Goal: Obtain resource: Obtain resource

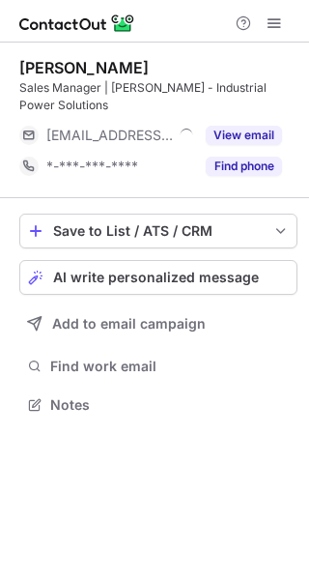
scroll to position [391, 309]
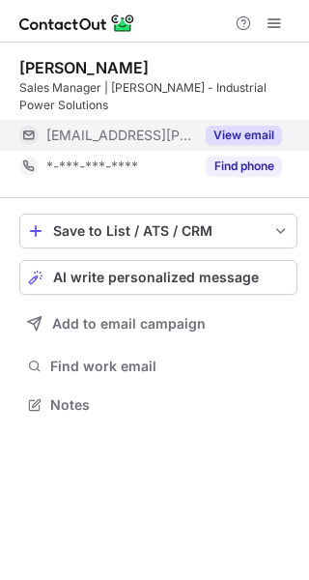
click at [226, 140] on button "View email" at bounding box center [244, 135] width 76 height 19
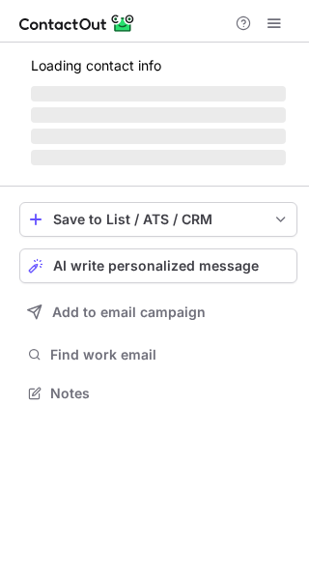
scroll to position [421, 309]
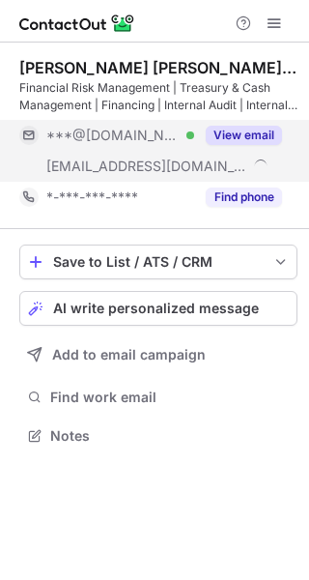
click at [241, 143] on button "View email" at bounding box center [244, 135] width 76 height 19
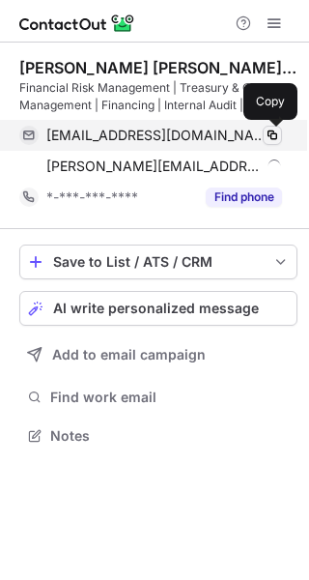
click at [278, 135] on span at bounding box center [272, 135] width 15 height 15
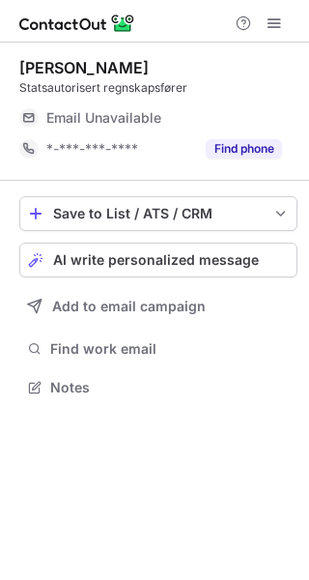
scroll to position [10, 10]
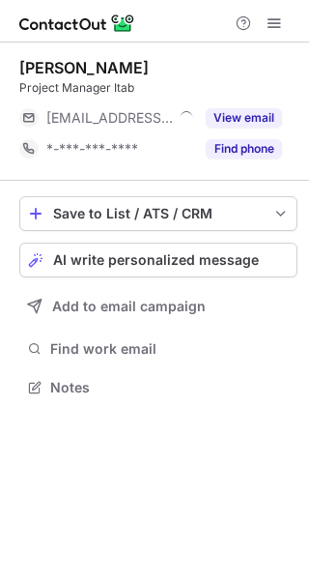
scroll to position [373, 309]
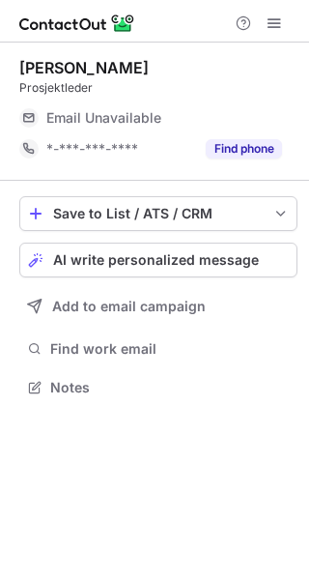
scroll to position [10, 10]
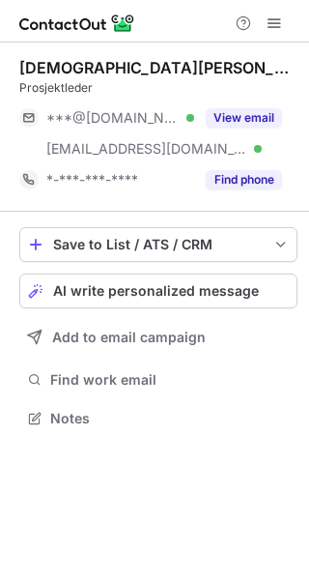
scroll to position [404, 309]
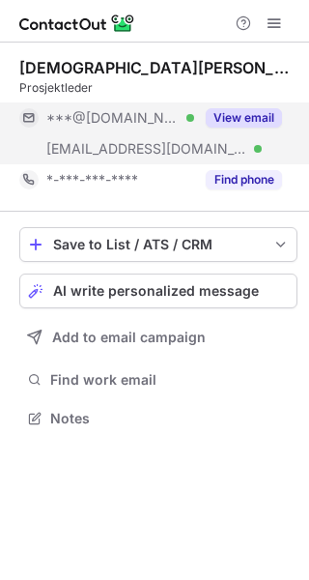
click at [245, 128] on div "View email" at bounding box center [238, 117] width 88 height 31
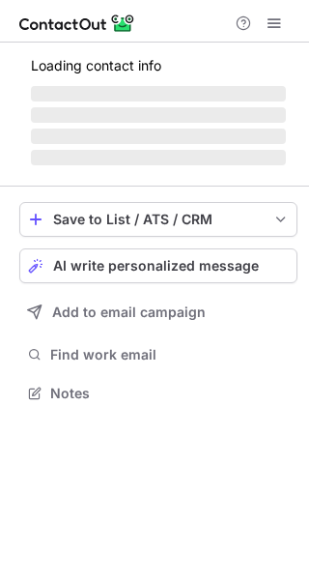
scroll to position [10, 10]
